Goal: Find specific page/section: Find specific page/section

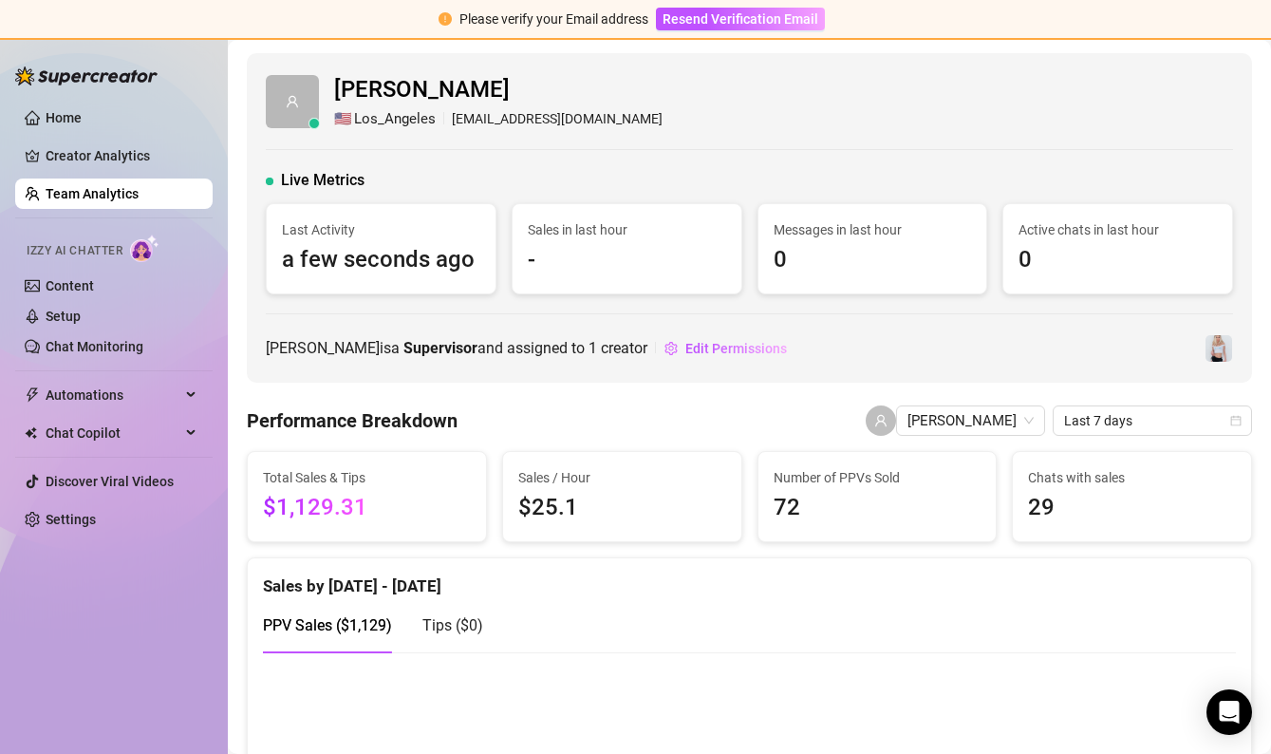
scroll to position [37, 0]
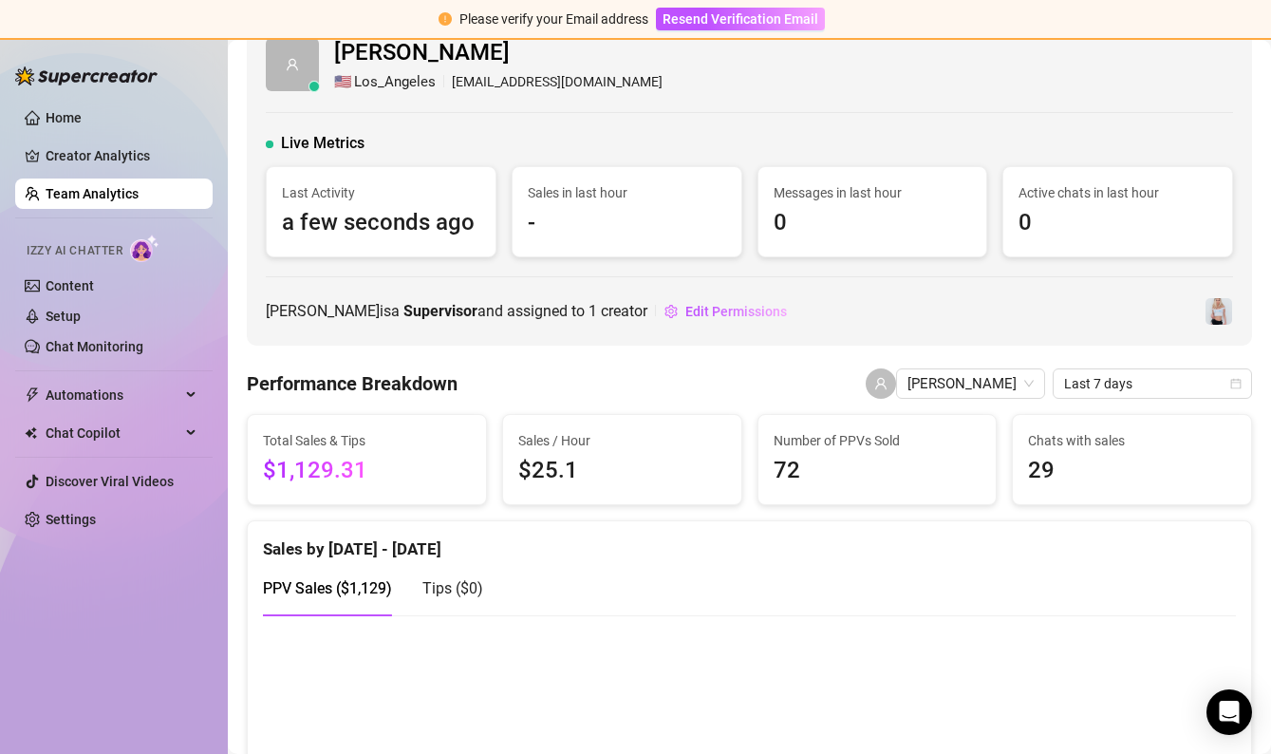
click at [128, 216] on ul "Home Creator Analytics Team Analytics Izzy AI Chatter Content Setup Chat Monito…" at bounding box center [113, 318] width 197 height 447
click at [123, 201] on link "Team Analytics" at bounding box center [92, 193] width 93 height 15
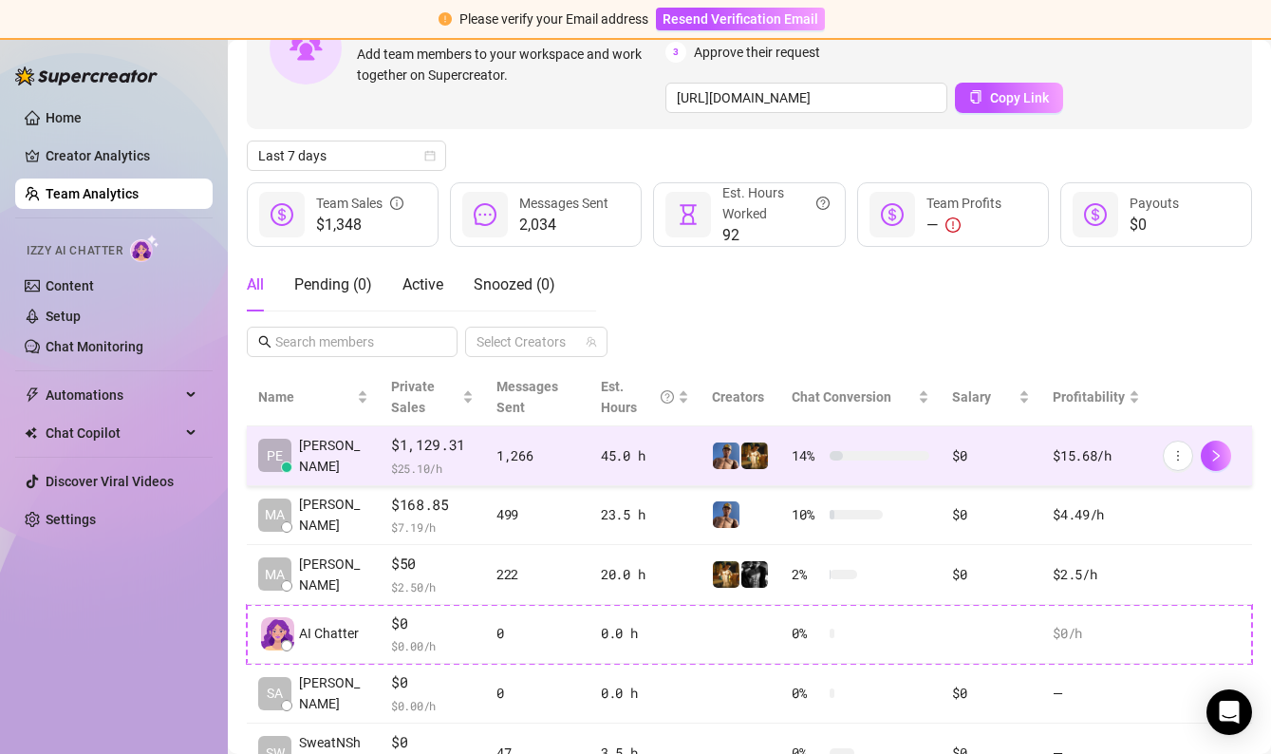
scroll to position [127, 0]
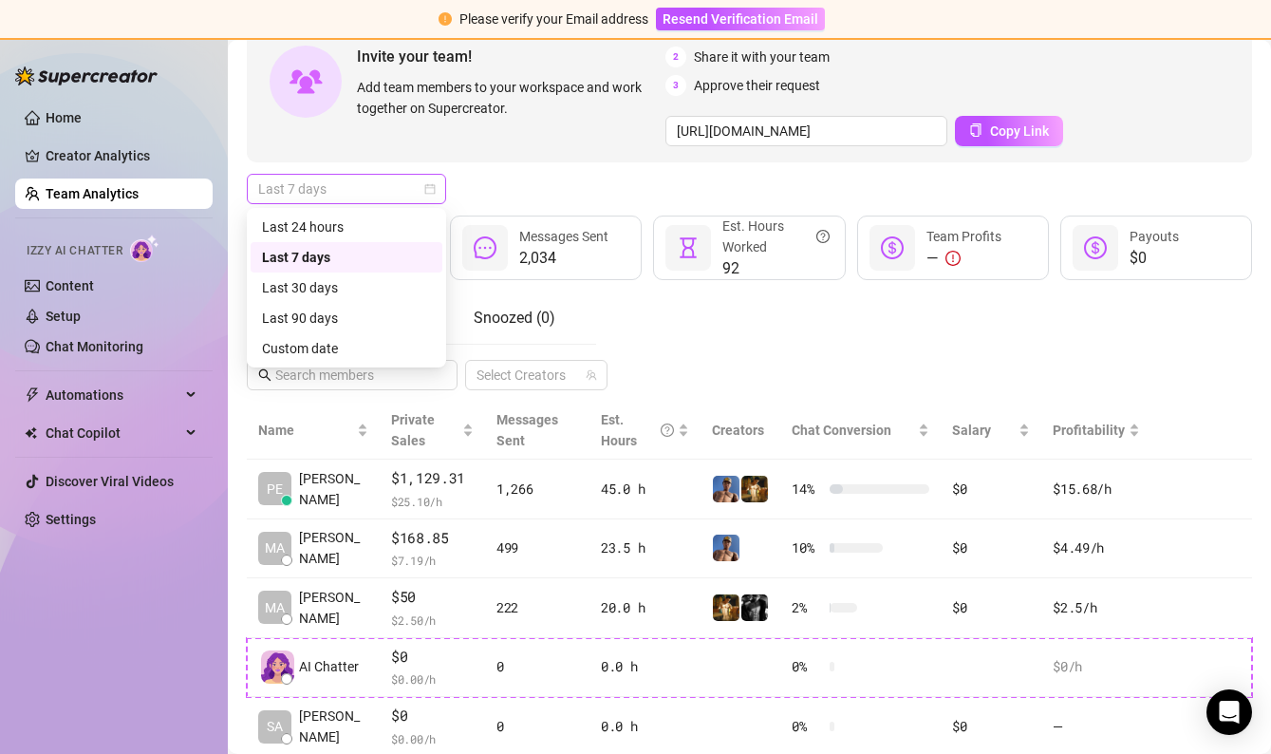
click at [388, 183] on span "Last 7 days" at bounding box center [346, 189] width 177 height 28
click at [358, 230] on div "Last 24 hours" at bounding box center [346, 226] width 169 height 21
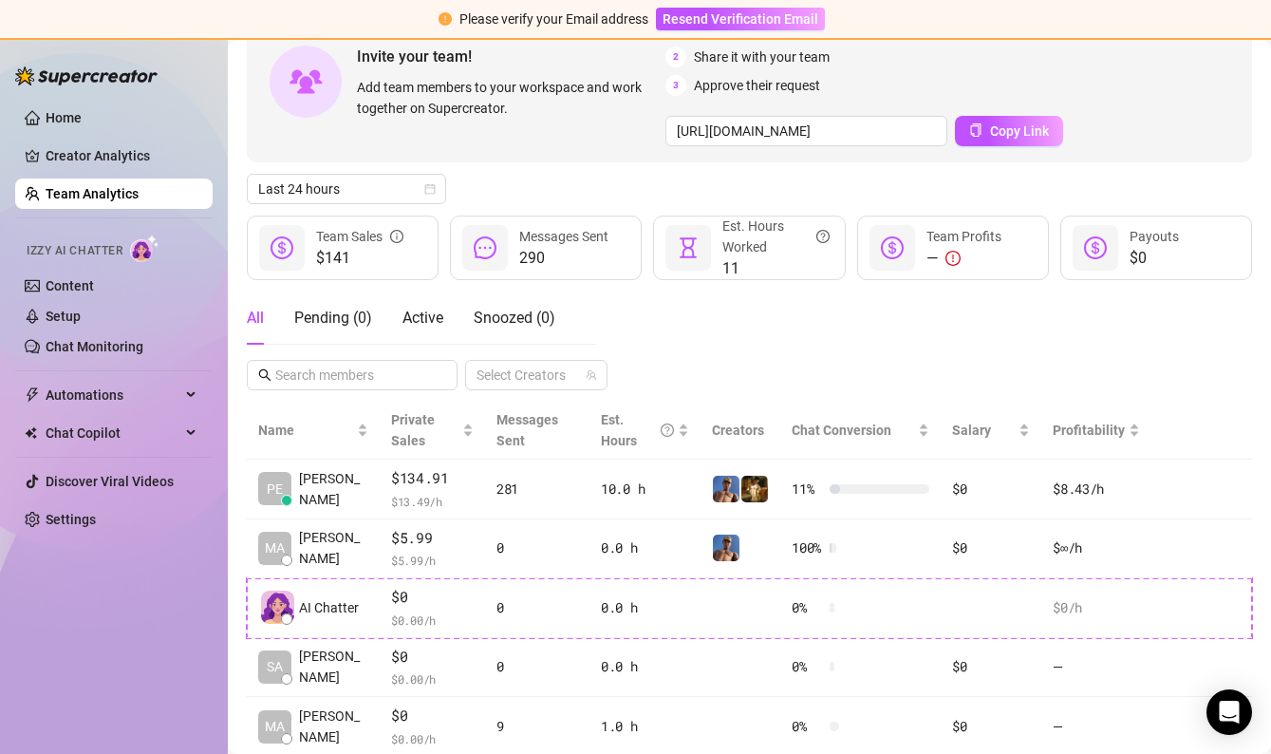
click at [397, 171] on div "Invite your team! Add team members to your workspace and work together on Super…" at bounding box center [749, 408] width 1005 height 814
click at [397, 183] on span "Last 24 hours" at bounding box center [346, 189] width 177 height 28
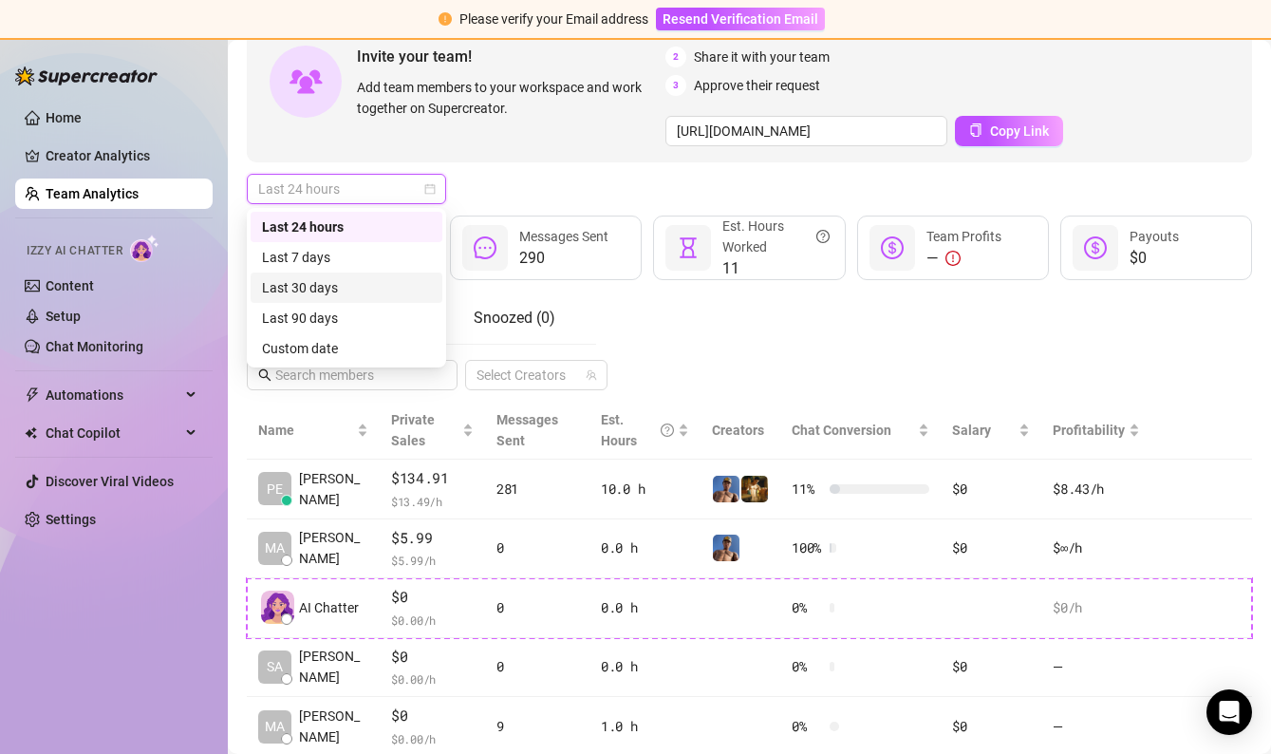
click at [331, 289] on div "Last 30 days" at bounding box center [346, 287] width 169 height 21
